Goal: Task Accomplishment & Management: Use online tool/utility

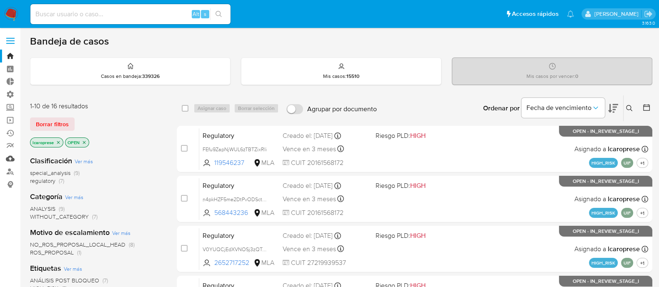
click at [12, 159] on link "Mulan" at bounding box center [49, 158] width 99 height 13
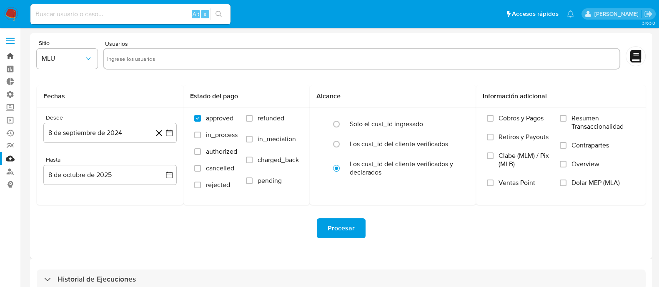
click at [8, 58] on link "Bandeja" at bounding box center [49, 56] width 99 height 13
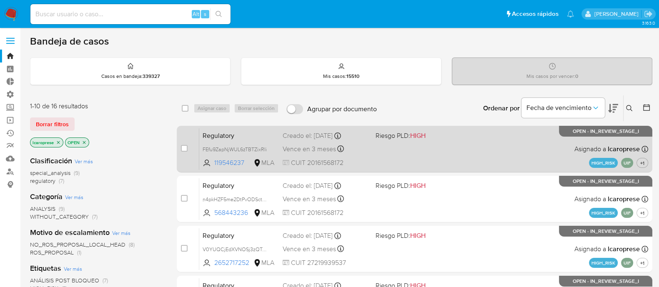
click at [459, 144] on div "Regulatory FEfu9ZapNjWUL6zTBTZixRIi 119546237 MLA Riesgo PLD: HIGH Creado el: 2…" at bounding box center [423, 149] width 449 height 42
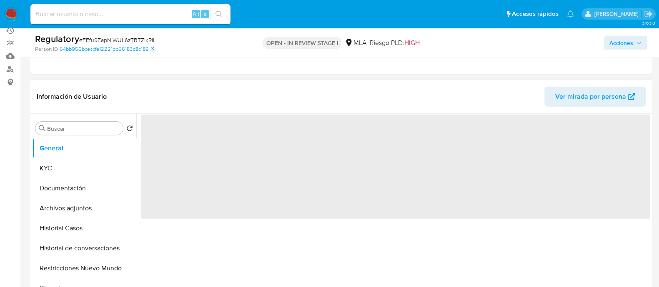
scroll to position [104, 0]
select select "10"
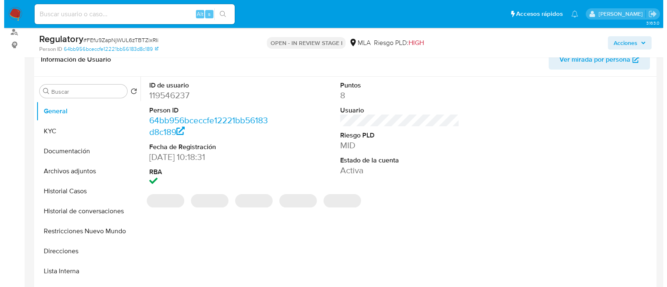
scroll to position [156, 0]
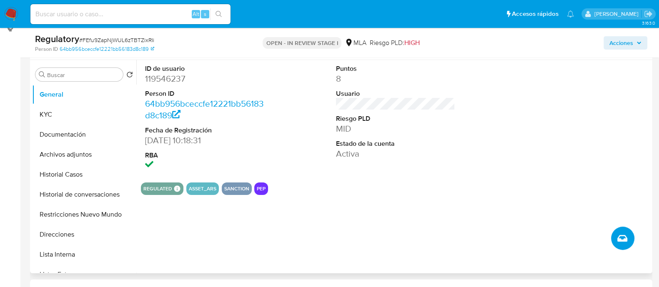
click at [624, 234] on icon "Crear caso manual" at bounding box center [622, 238] width 10 height 10
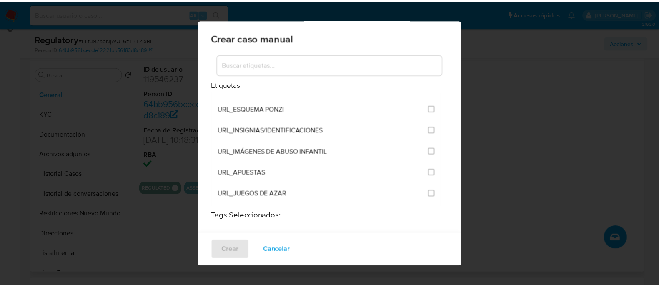
scroll to position [1352, 0]
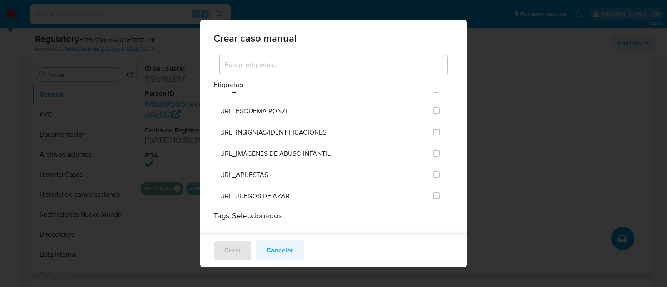
click at [281, 250] on span "Cancelar" at bounding box center [279, 250] width 27 height 18
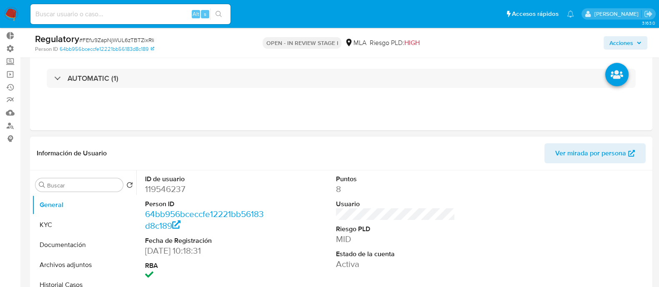
scroll to position [156, 0]
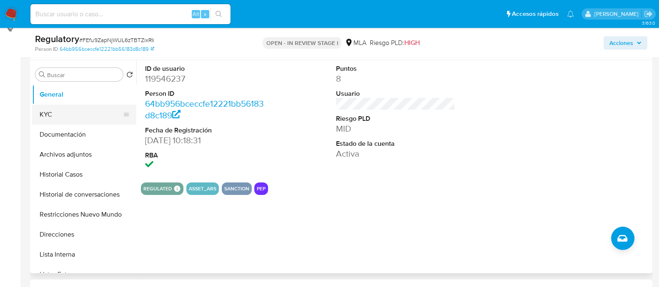
click at [85, 113] on button "KYC" at bounding box center [81, 115] width 98 height 20
